Goal: Information Seeking & Learning: Learn about a topic

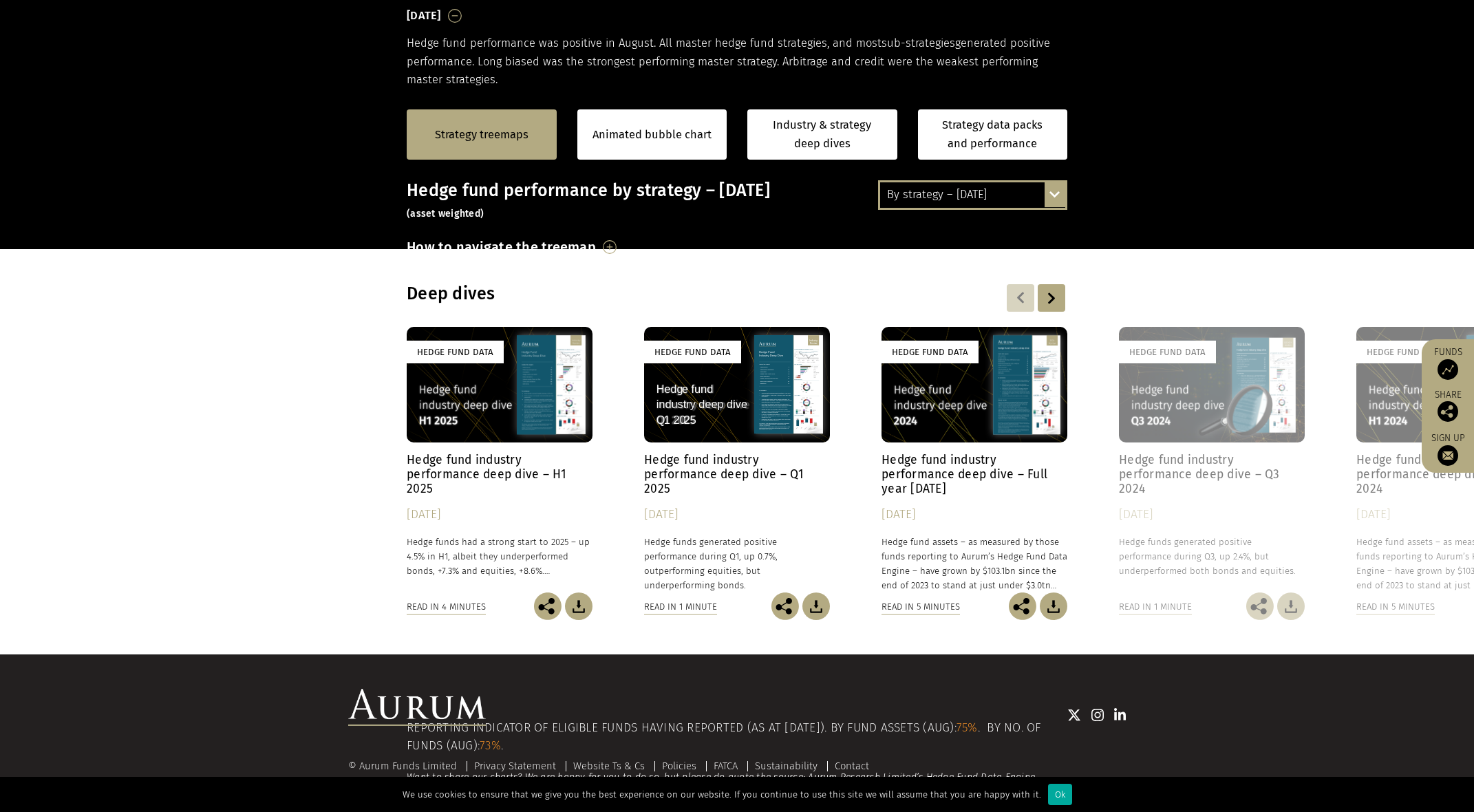
scroll to position [275, 0]
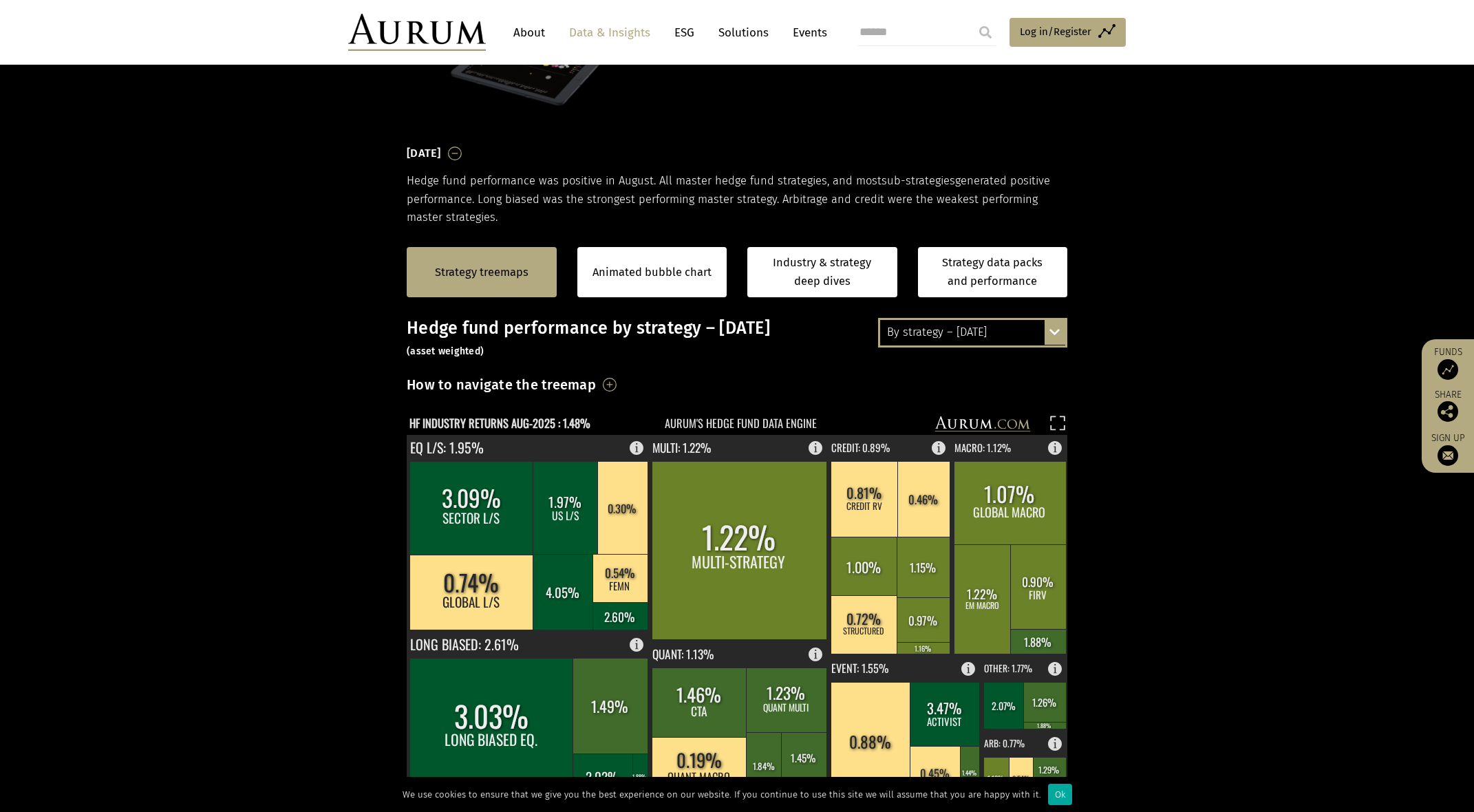
scroll to position [275, 0]
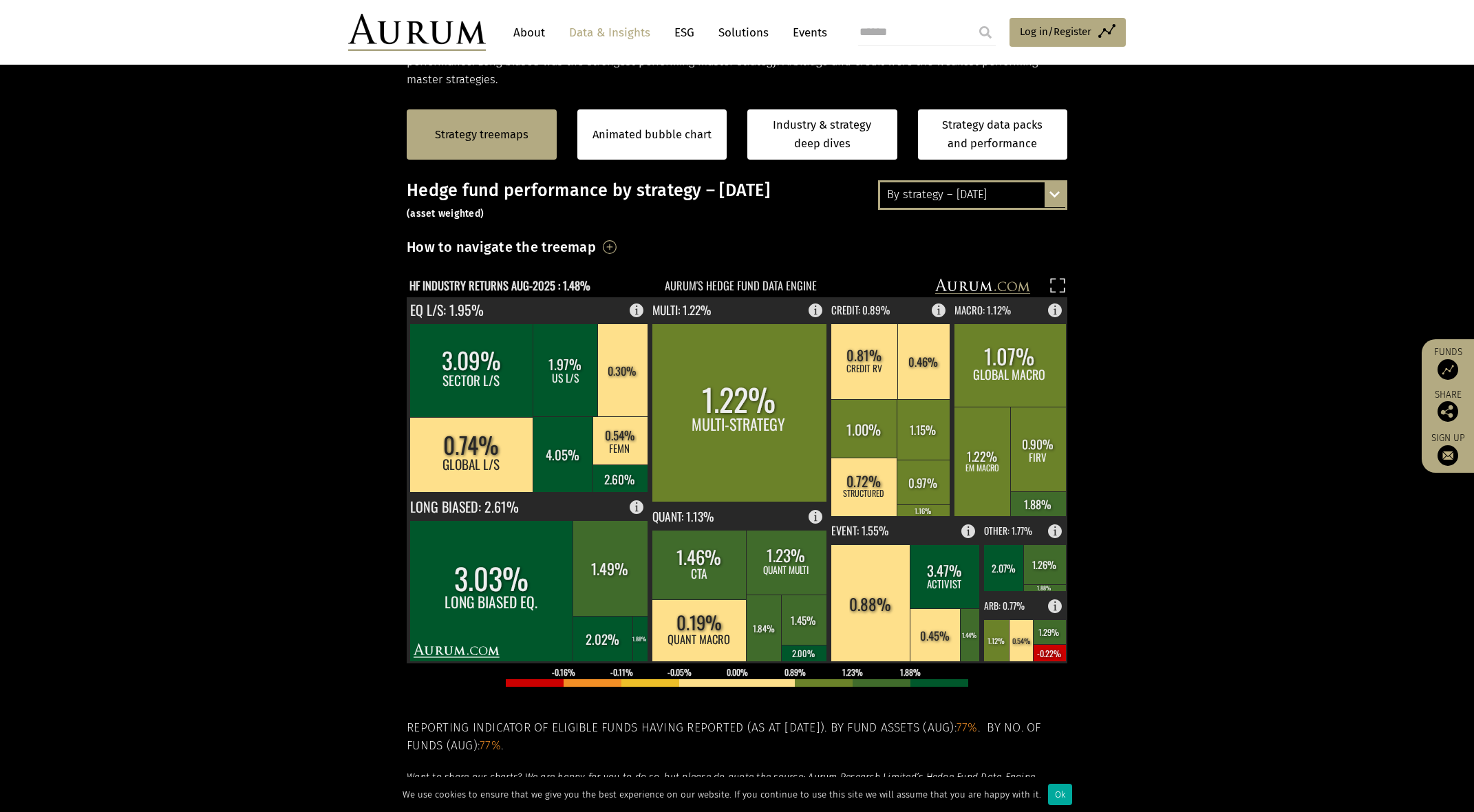
click at [1052, 187] on div "By strategy – [DATE] By strategy – [DATE] By strategy – year to date 2016 – [DA…" at bounding box center [973, 195] width 189 height 29
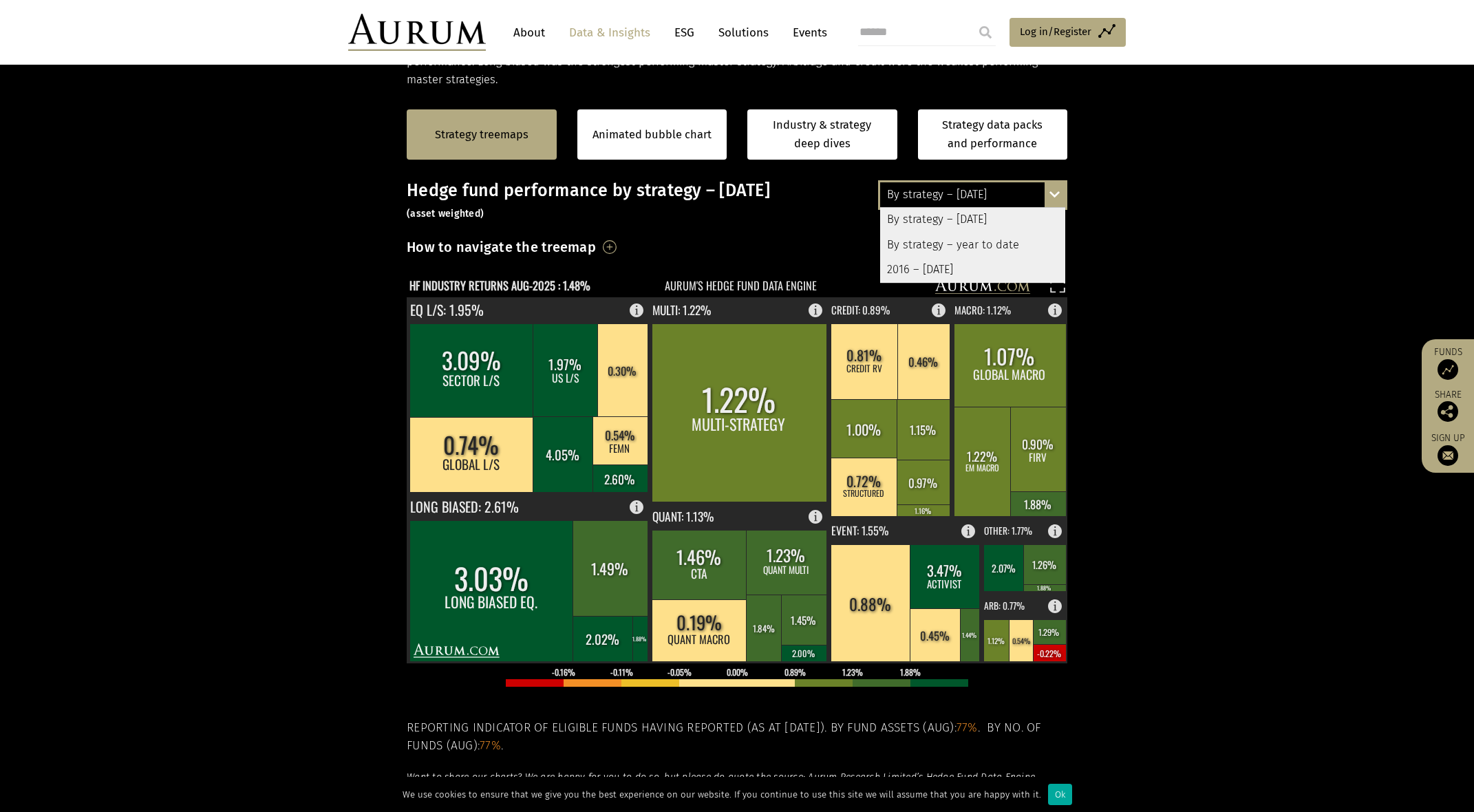
click at [1015, 244] on div "By strategy – year to date" at bounding box center [973, 245] width 185 height 25
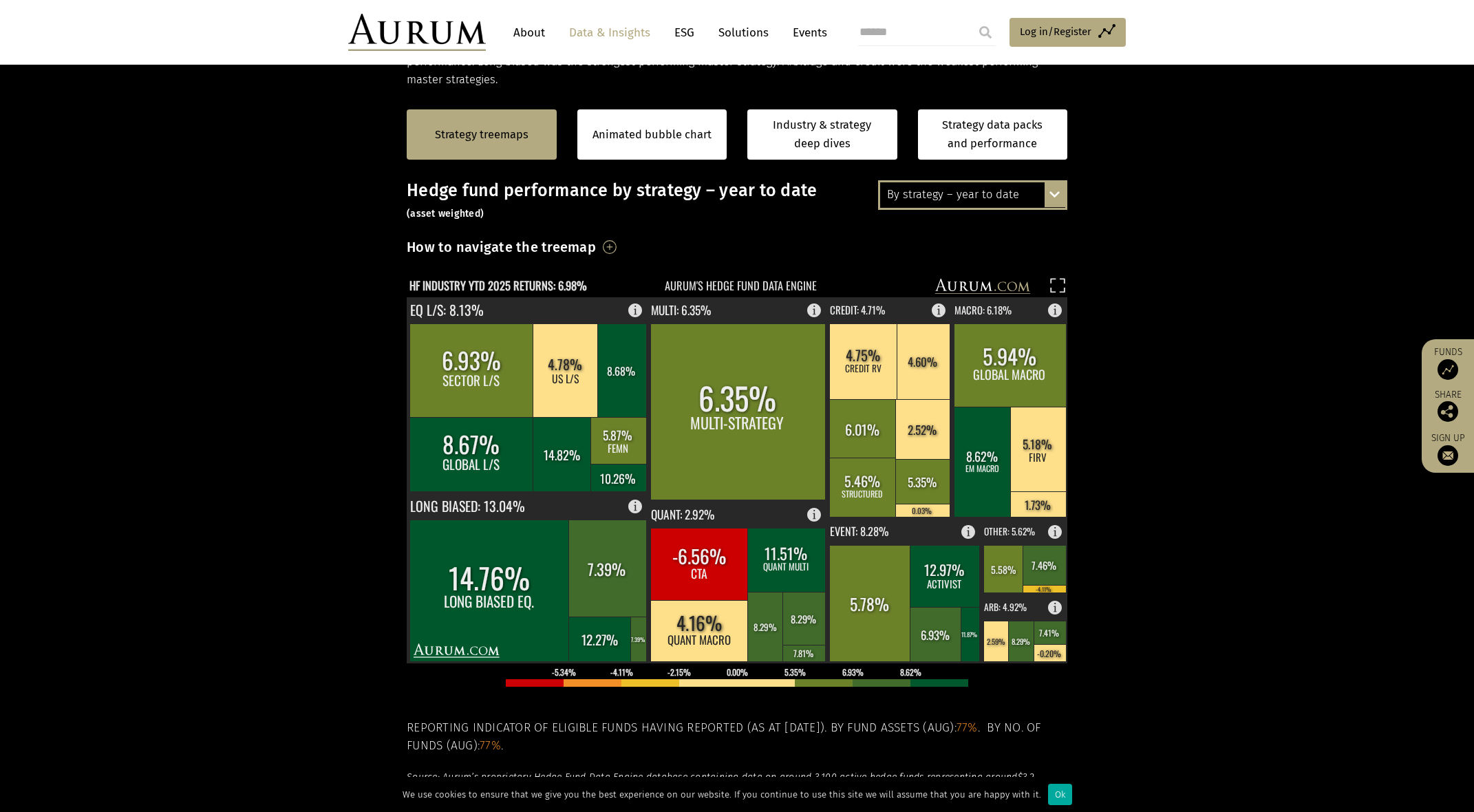
click at [1117, 537] on section "Strategy treemaps Animated bubble chart Industry & strategy deep dives Strategy…" at bounding box center [737, 518] width 1474 height 860
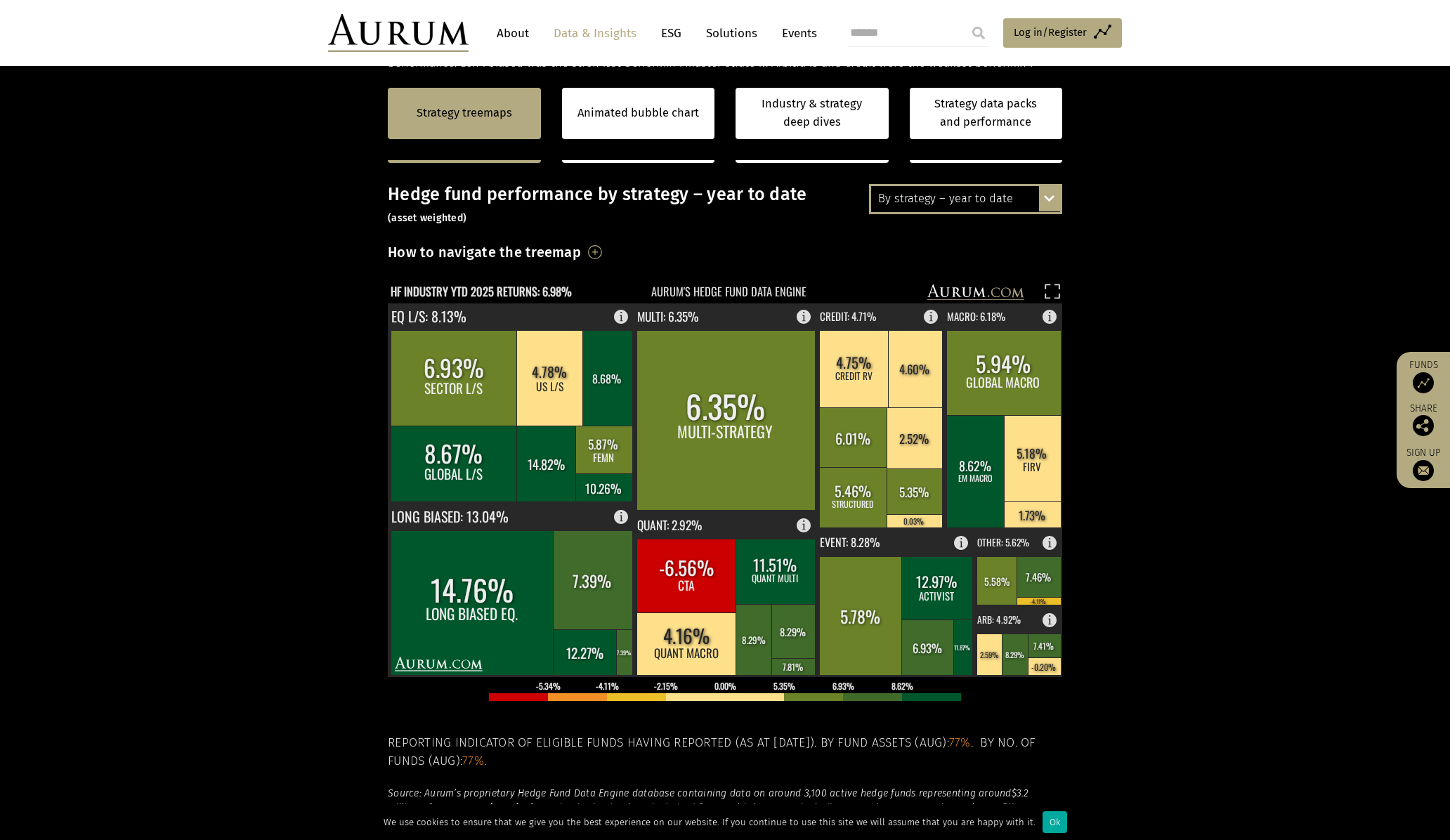
scroll to position [421, 0]
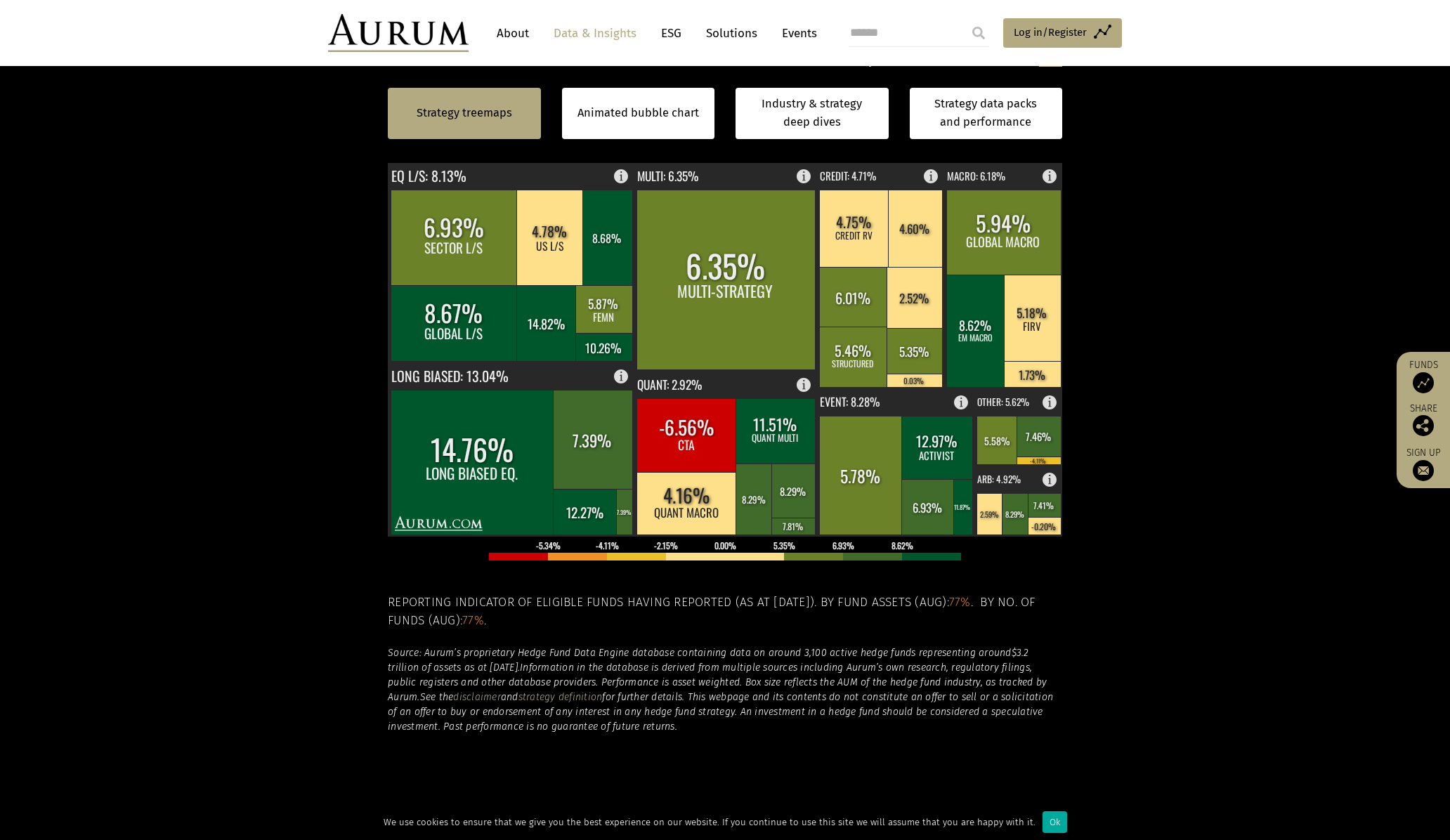
drag, startPoint x: 1217, startPoint y: 510, endPoint x: 1163, endPoint y: 504, distance: 54.3
click at [1217, 510] on section "Strategy treemaps Animated bubble chart Industry & strategy deep dives Strategy…" at bounding box center [725, 388] width 1450 height 878
click at [1197, 459] on section "Strategy treemaps Animated bubble chart Industry & strategy deep dives Strategy…" at bounding box center [725, 388] width 1450 height 878
click at [1220, 454] on section "Strategy treemaps Animated bubble chart Industry & strategy deep dives Strategy…" at bounding box center [725, 388] width 1450 height 878
